Goal: Task Accomplishment & Management: Manage account settings

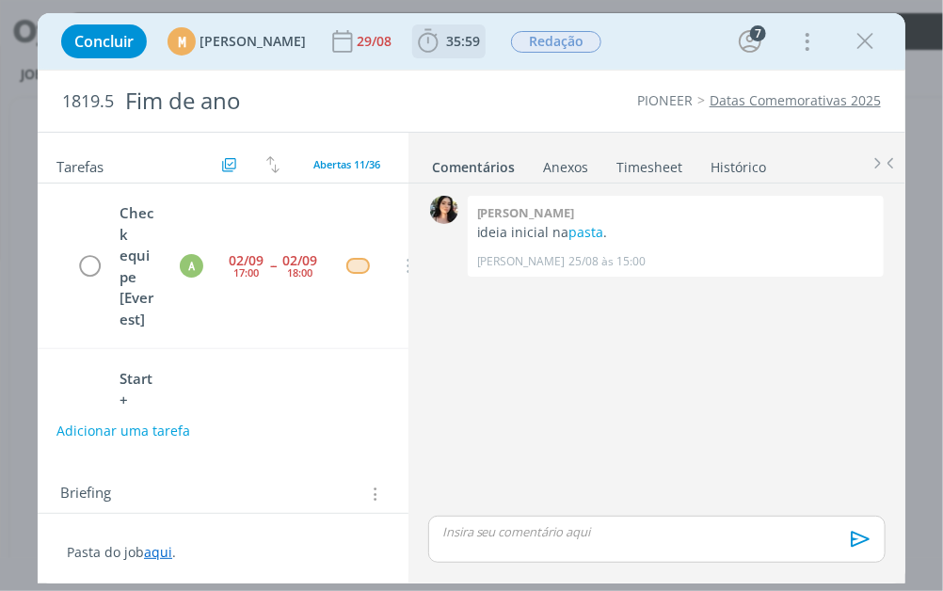
click at [438, 40] on icon "dialog" at bounding box center [428, 41] width 20 height 24
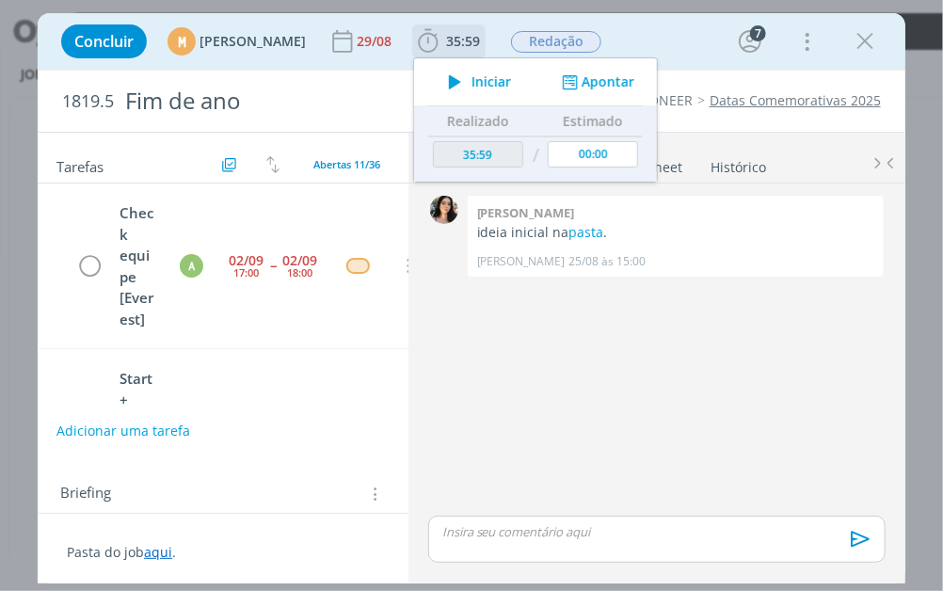
click at [635, 86] on button "Apontar" at bounding box center [596, 82] width 78 height 20
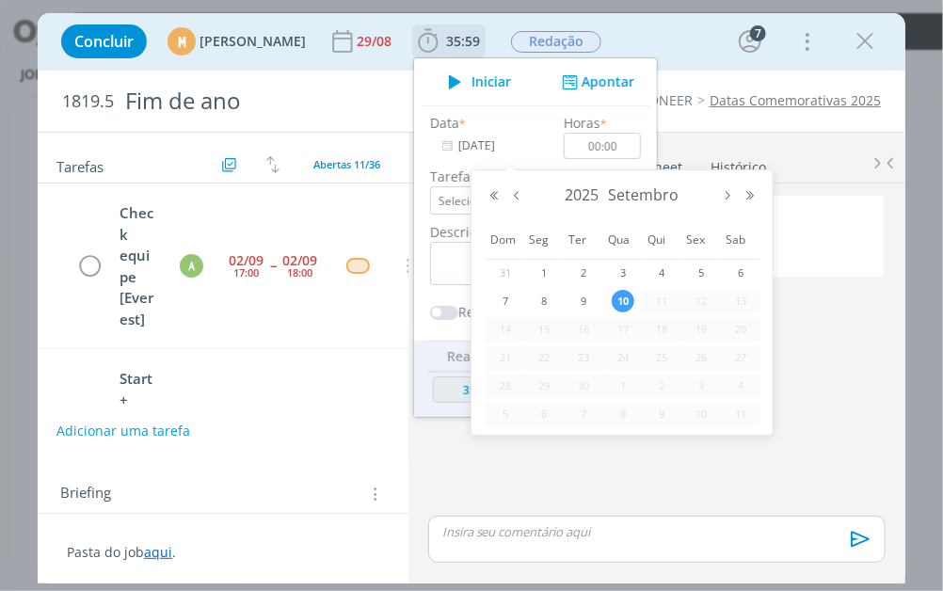
click at [519, 142] on input "[DATE]" at bounding box center [489, 146] width 118 height 26
click at [583, 274] on span "2" at bounding box center [583, 273] width 23 height 23
type input "[DATE]"
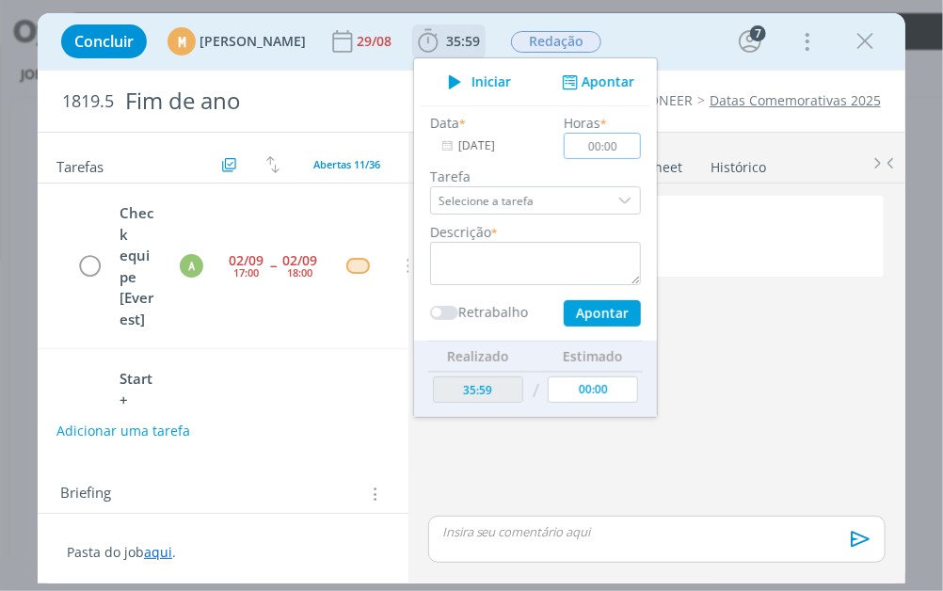
click at [624, 148] on input "00:00" at bounding box center [602, 146] width 77 height 26
click at [641, 145] on input "100000:00" at bounding box center [602, 146] width 77 height 26
click at [641, 145] on input "00:00" at bounding box center [602, 146] width 77 height 26
type input "01:00"
click at [599, 272] on textarea "dialog" at bounding box center [535, 263] width 211 height 43
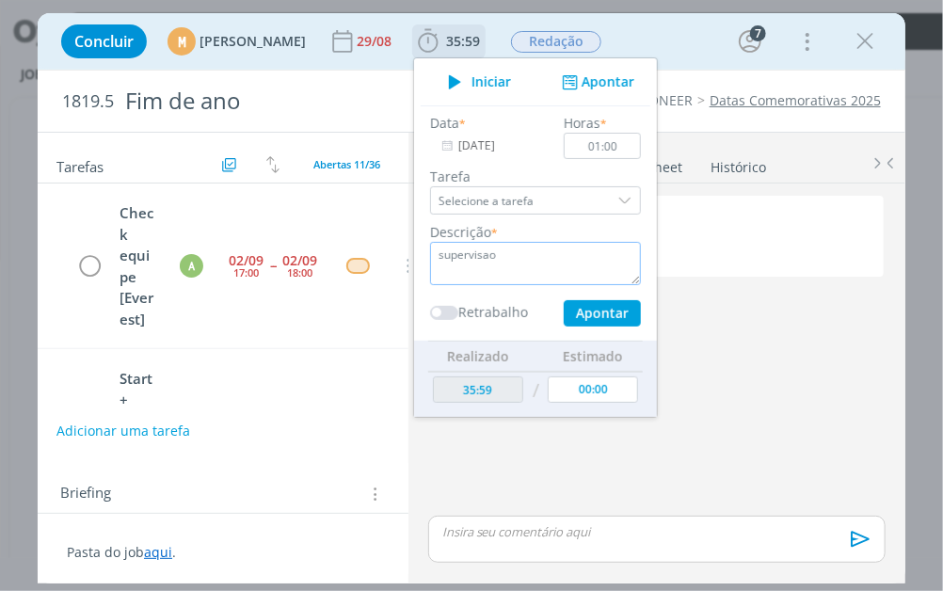
type textarea "supervisao"
click at [641, 310] on button "Apontar" at bounding box center [602, 313] width 77 height 26
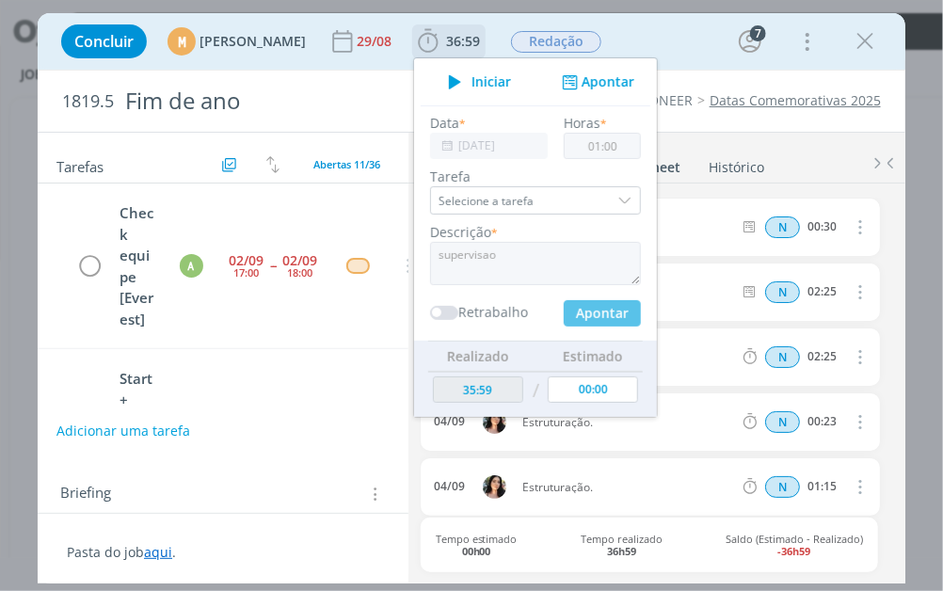
type input "[DATE]"
type input "00:00"
type input "36:59"
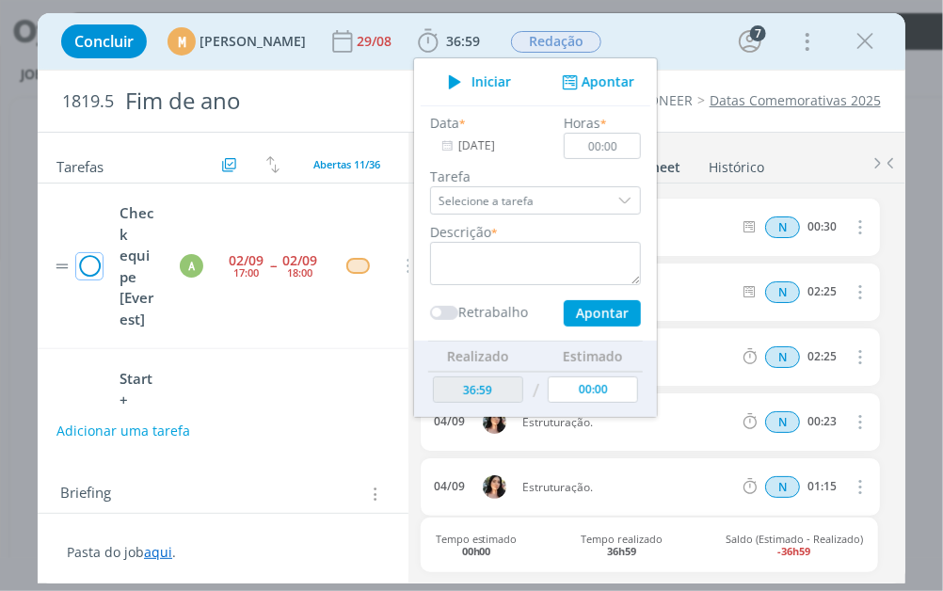
click at [88, 261] on icon "dialog" at bounding box center [89, 266] width 26 height 28
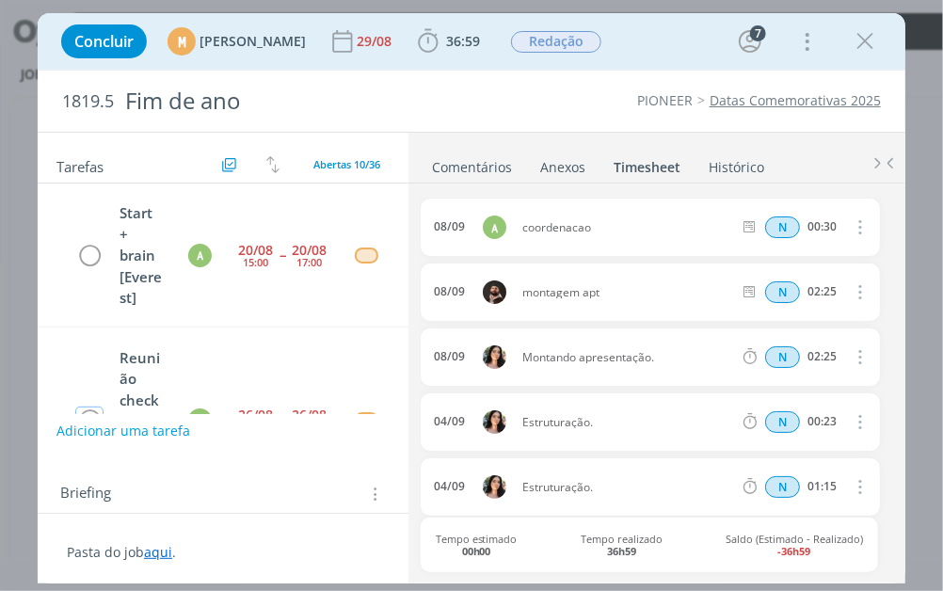
scroll to position [30, 0]
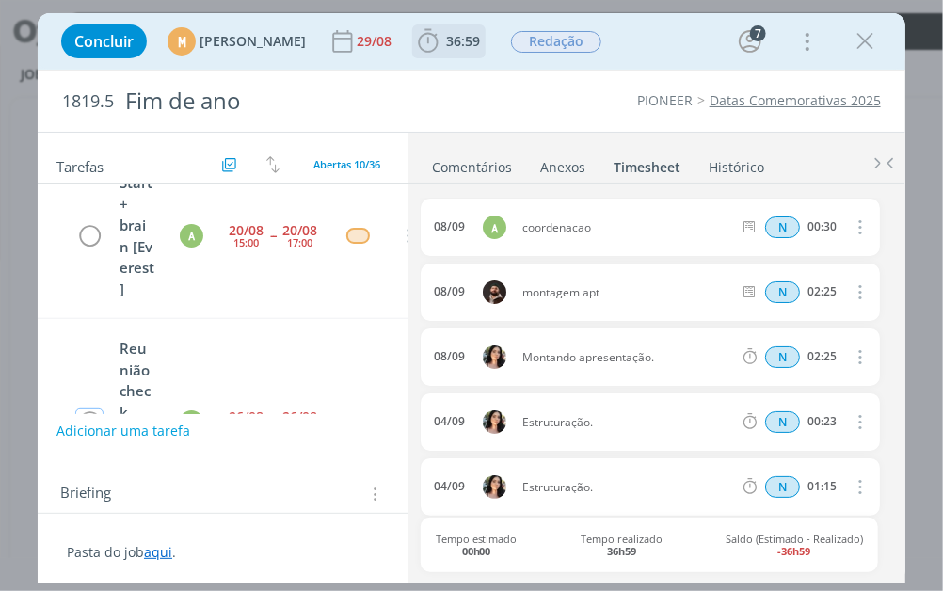
click at [480, 35] on span "36:59" at bounding box center [463, 41] width 34 height 18
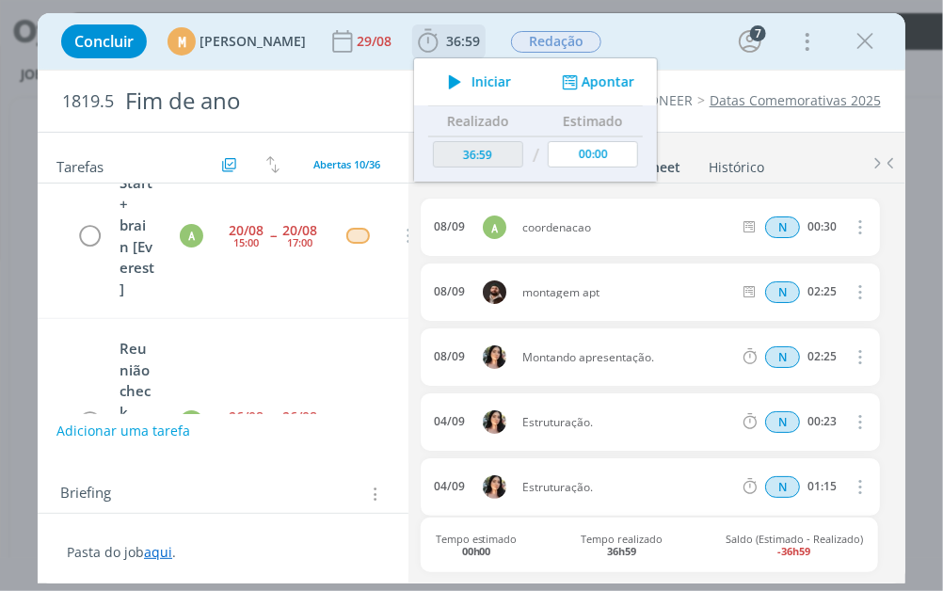
click at [635, 78] on button "Apontar" at bounding box center [596, 82] width 78 height 20
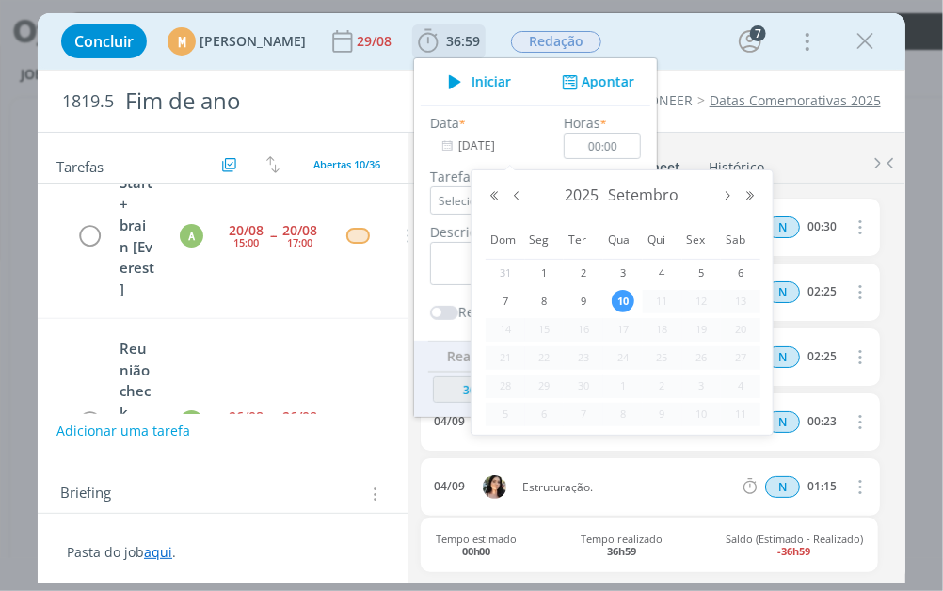
click at [518, 146] on input "[DATE]" at bounding box center [489, 146] width 118 height 26
click at [516, 199] on button "Mês anterior" at bounding box center [517, 195] width 23 height 13
click at [625, 361] on span "20" at bounding box center [623, 357] width 23 height 23
type input "[DATE]"
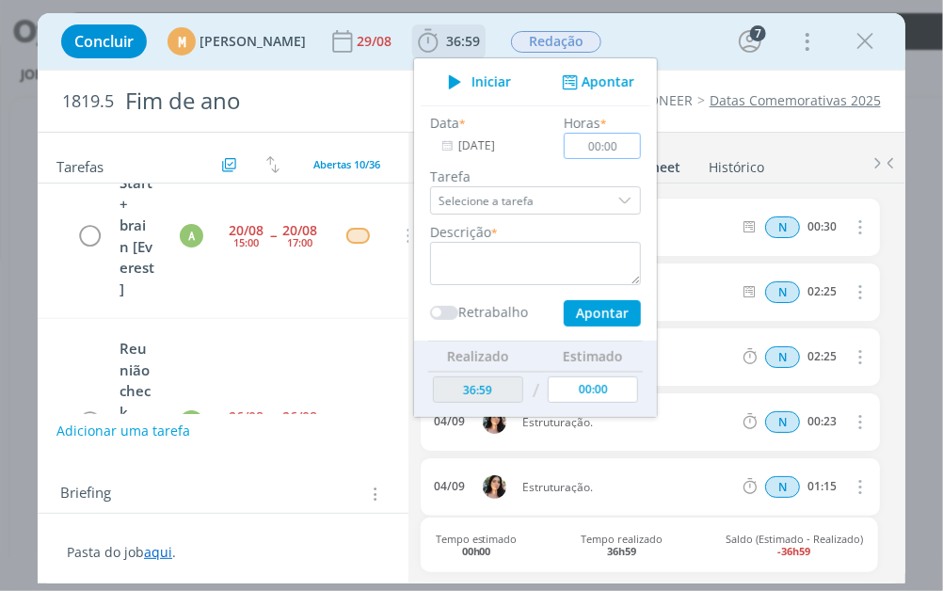
click at [641, 152] on input "00:00" at bounding box center [602, 146] width 77 height 26
type input "02:00"
click at [523, 265] on textarea "dialog" at bounding box center [535, 263] width 211 height 43
type textarea "brain"
click at [641, 310] on button "Apontar" at bounding box center [602, 313] width 77 height 26
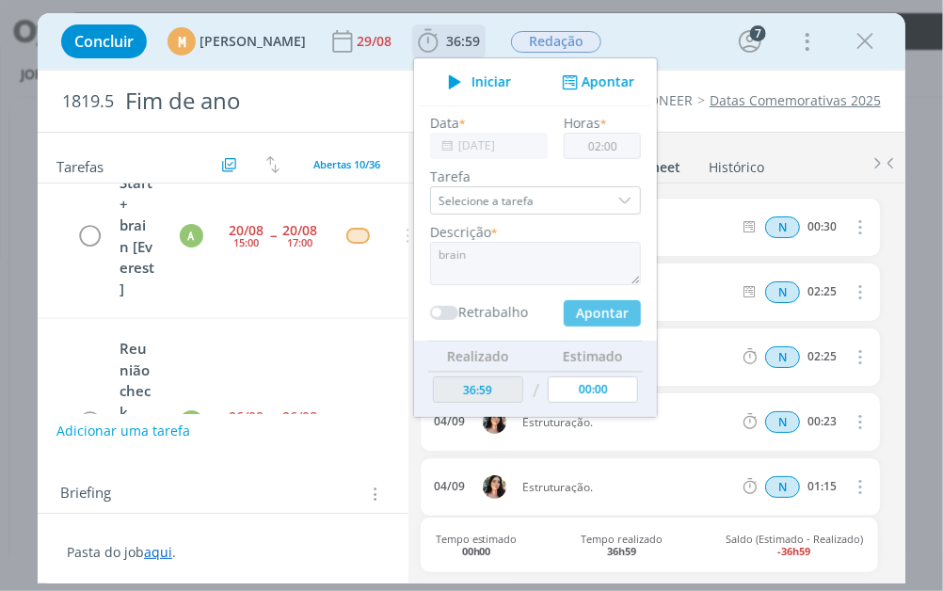
type input "[DATE]"
type input "00:00"
type input "38:59"
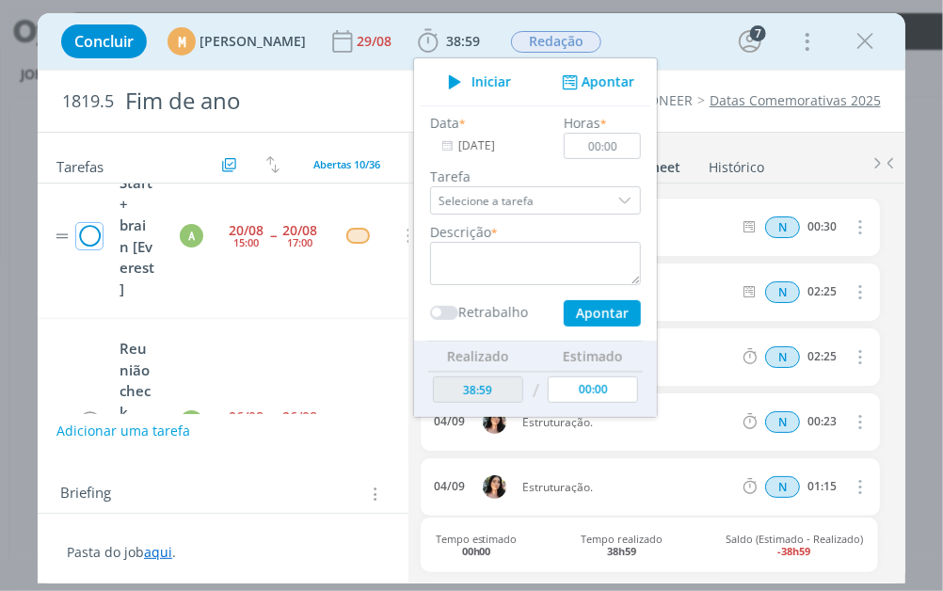
click at [92, 238] on icon "dialog" at bounding box center [89, 236] width 26 height 28
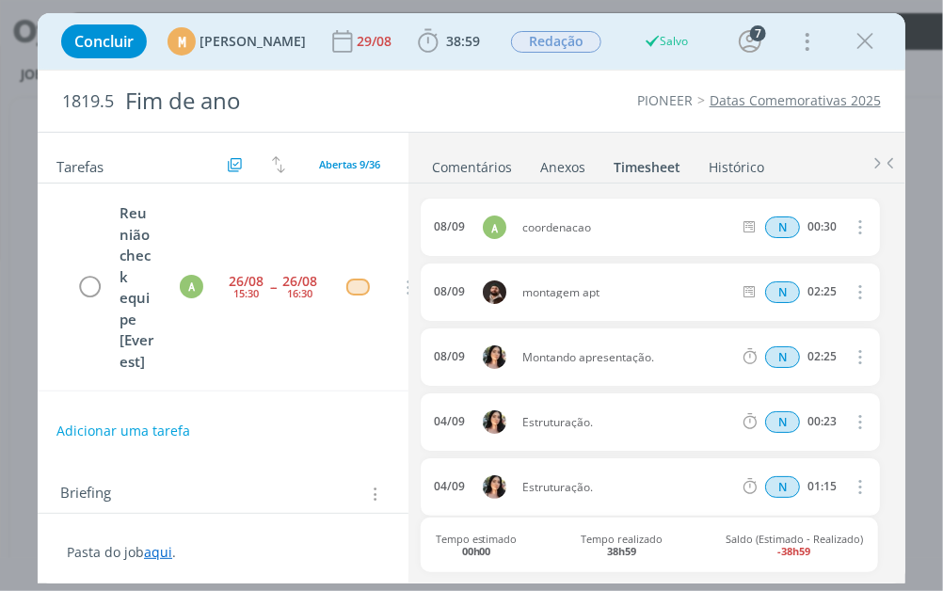
scroll to position [163, 0]
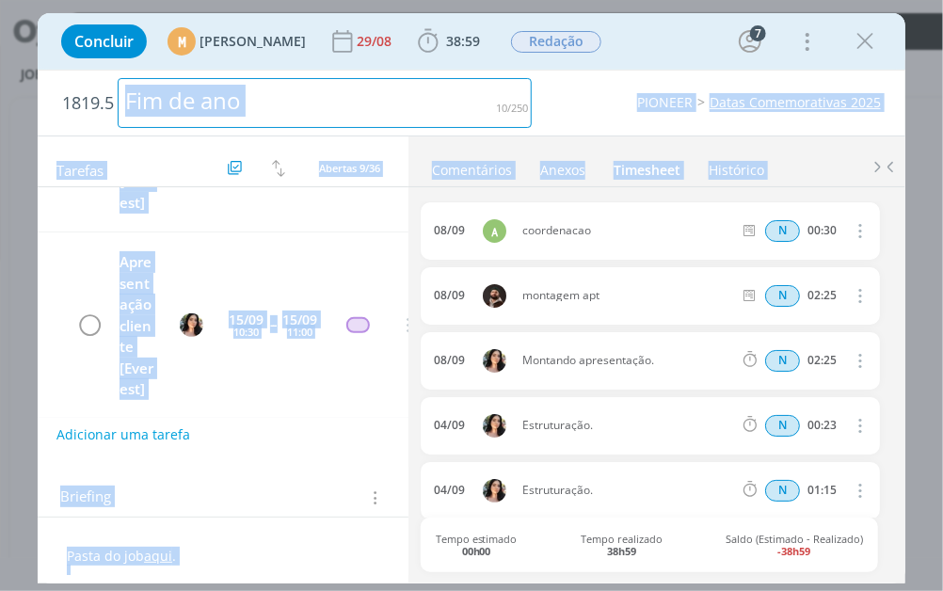
drag, startPoint x: 408, startPoint y: 223, endPoint x: 380, endPoint y: -13, distance: 237.9
click at [380, 0] on html "Projetos Jobs Produção [GEOGRAPHIC_DATA] Relatórios 42 Notificações Central de …" at bounding box center [471, 295] width 943 height 591
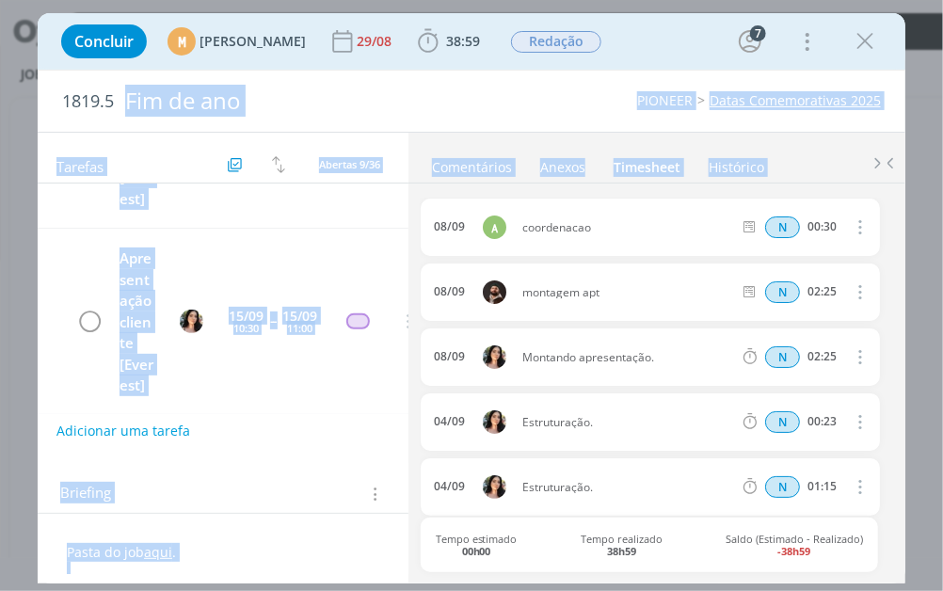
click at [242, 221] on tr "Reunião check equipe [Everest] A [DATE] 15:30 -- [DATE] 16:30 Cancelar" at bounding box center [239, 125] width 403 height 208
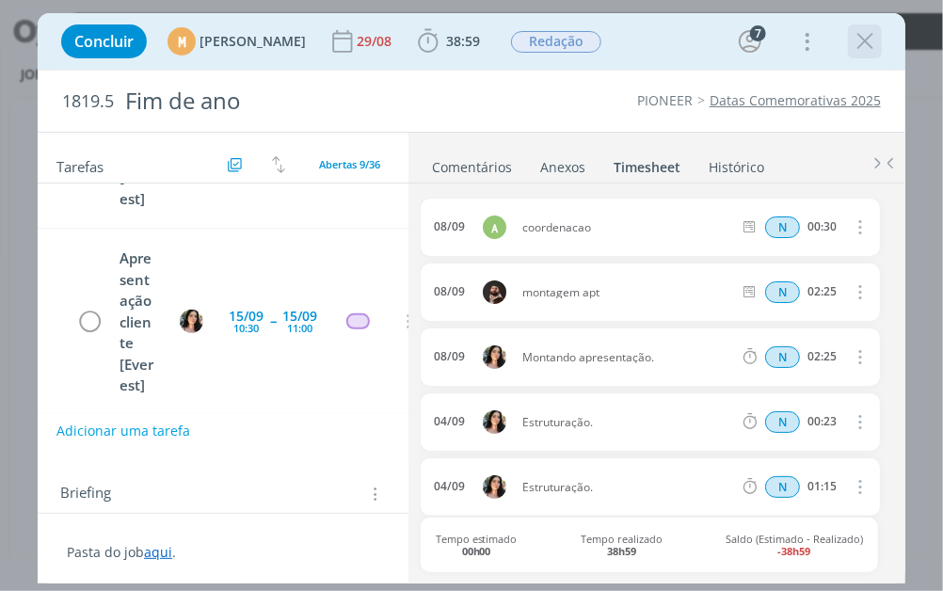
click at [867, 47] on icon "dialog" at bounding box center [865, 41] width 28 height 28
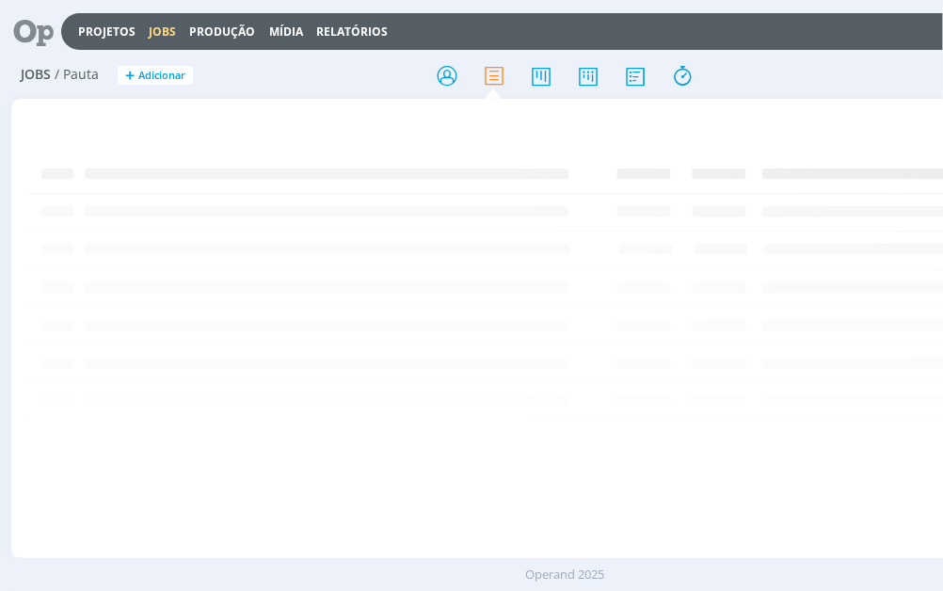
click at [867, 47] on div "Projetos Jobs Produção [GEOGRAPHIC_DATA] Relatórios 42 Notificações Central de …" at bounding box center [591, 31] width 1061 height 37
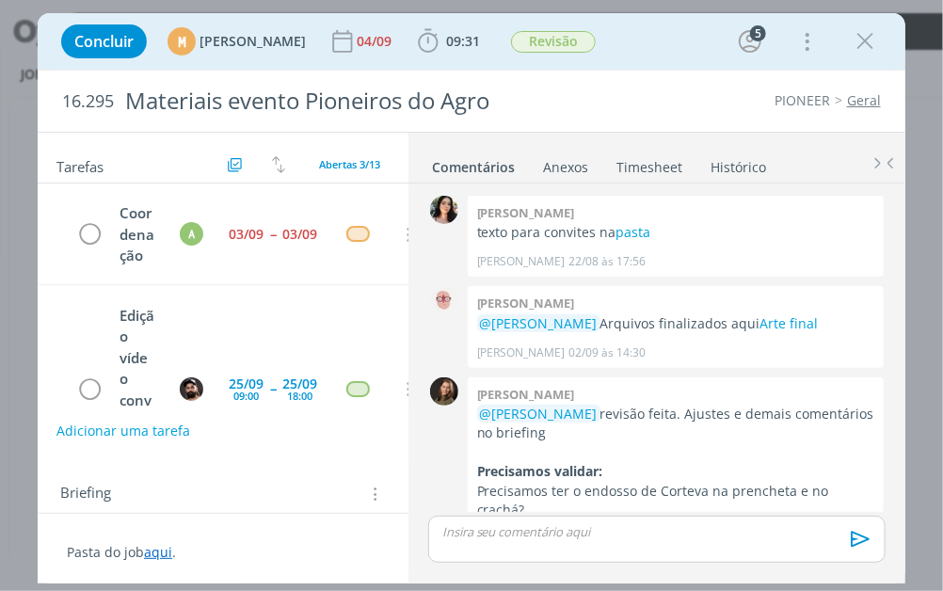
scroll to position [746, 0]
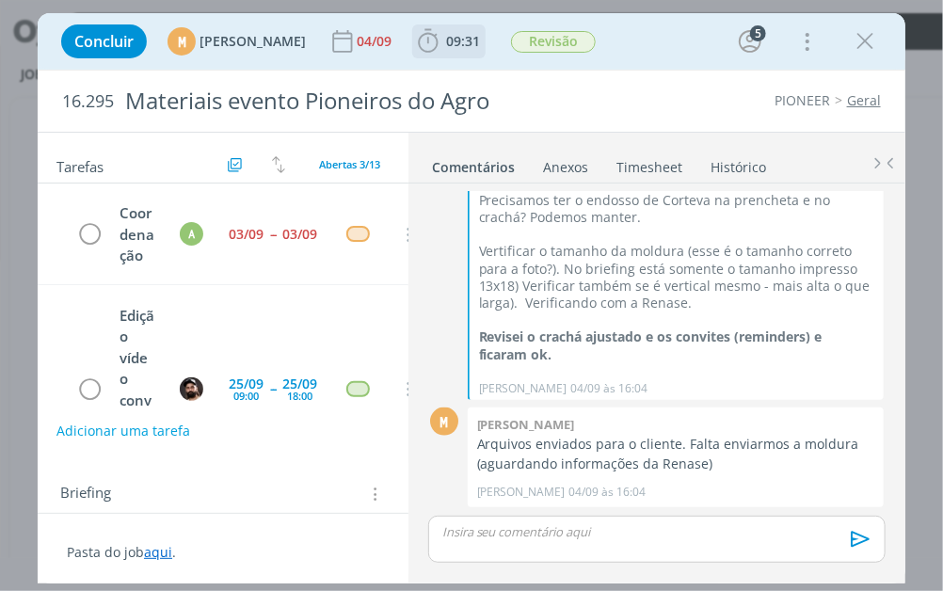
click at [442, 39] on icon "dialog" at bounding box center [428, 41] width 28 height 28
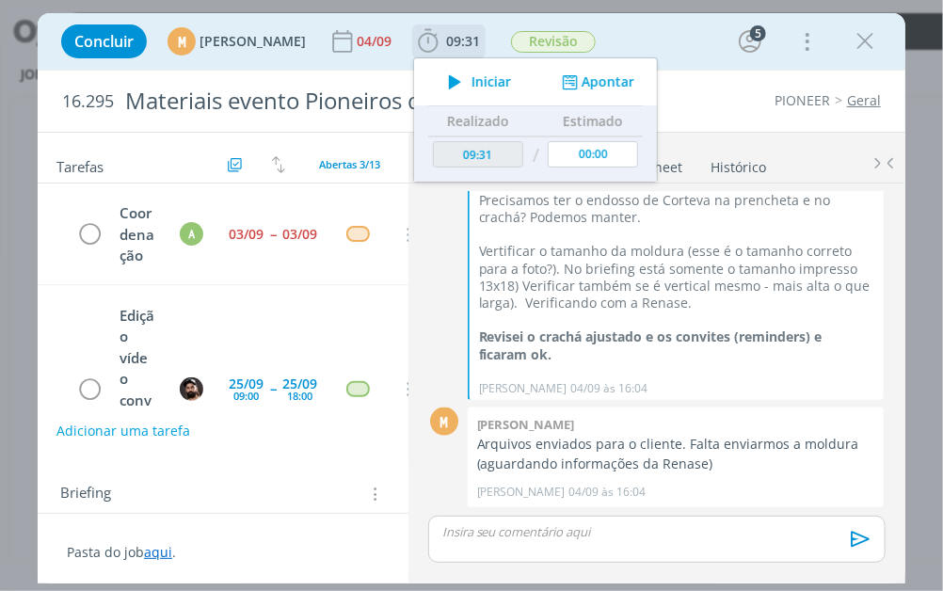
click at [630, 77] on button "Apontar" at bounding box center [596, 82] width 78 height 20
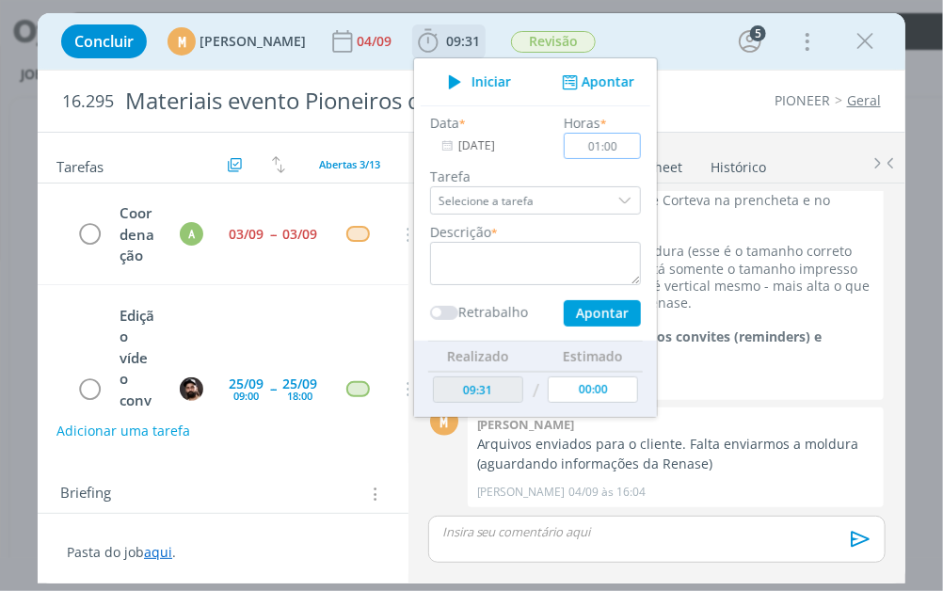
type input "01:00"
click at [523, 261] on textarea "dialog" at bounding box center [535, 263] width 211 height 43
type textarea "coordenacao"
click at [630, 311] on button "Apontar" at bounding box center [602, 313] width 77 height 26
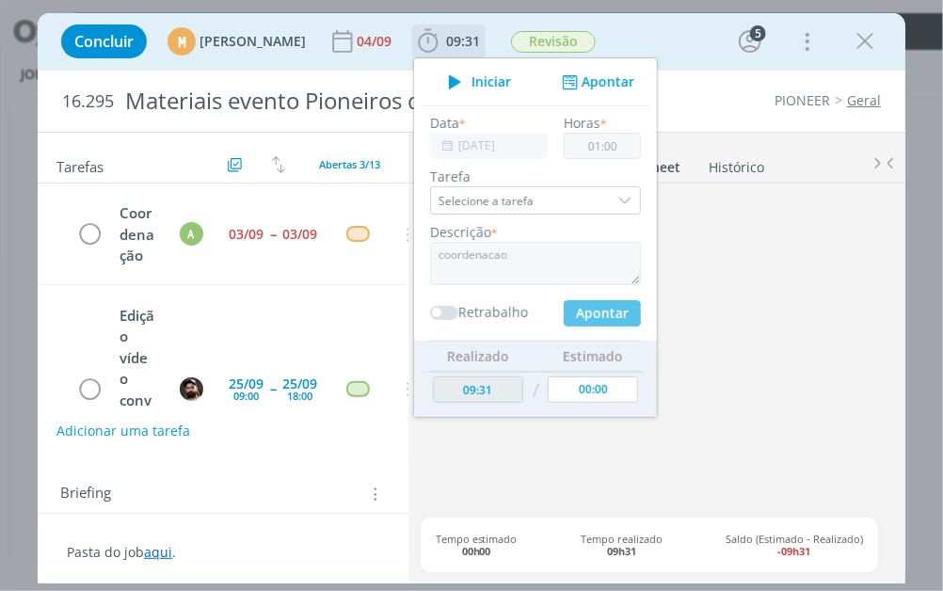
type input "00:00"
type input "10:31"
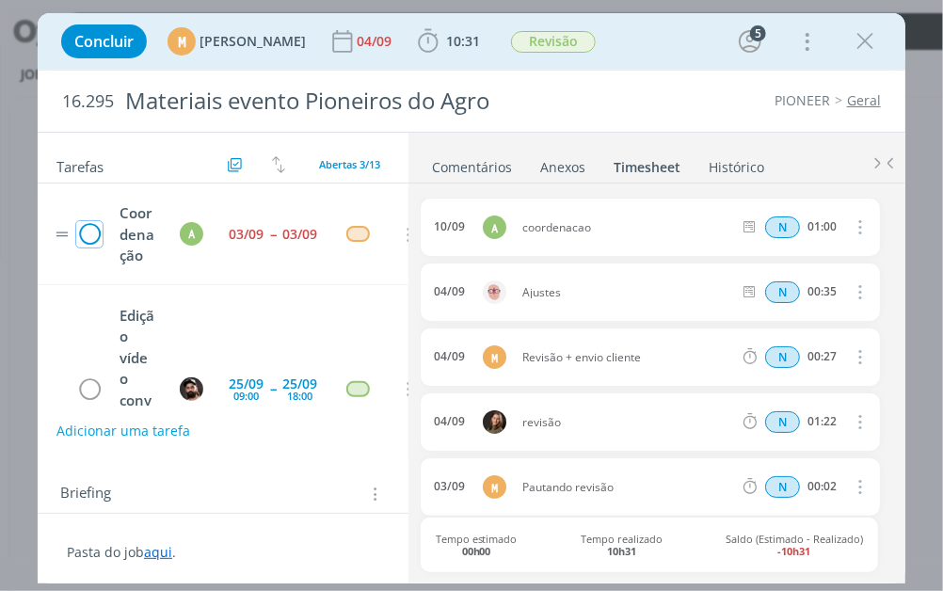
click at [90, 249] on icon "dialog" at bounding box center [89, 235] width 26 height 28
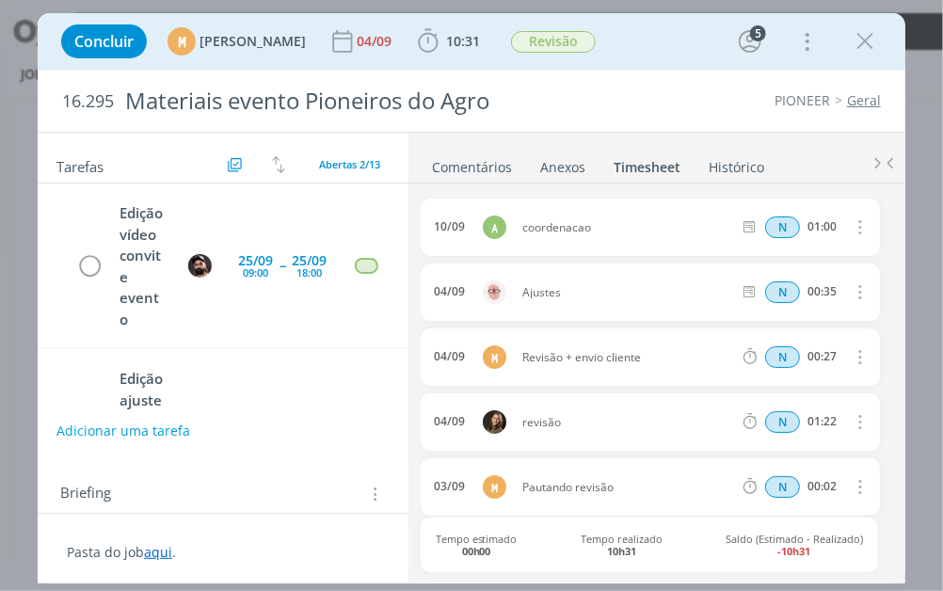
scroll to position [185, 0]
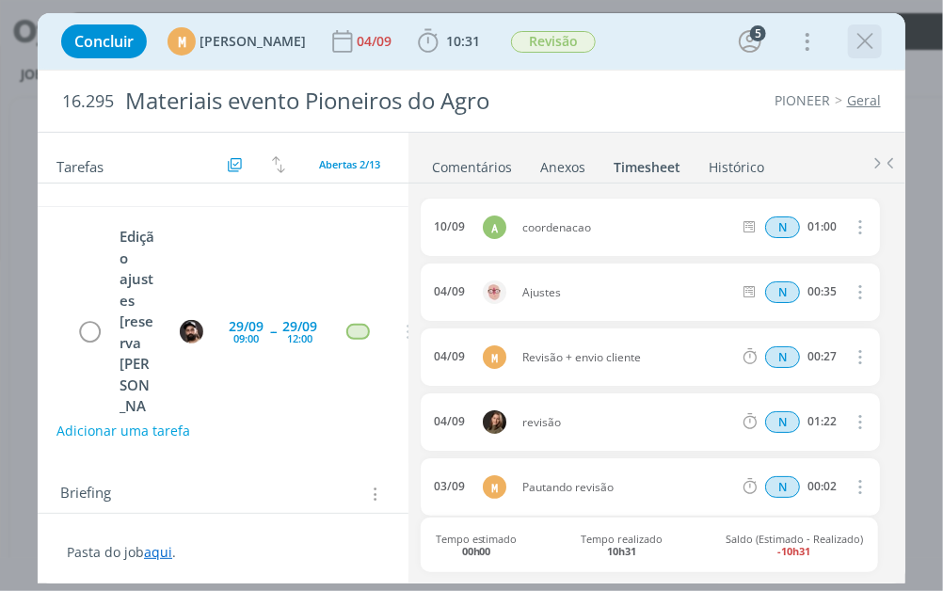
click at [870, 36] on icon "dialog" at bounding box center [865, 41] width 28 height 28
